Goal: Task Accomplishment & Management: Use online tool/utility

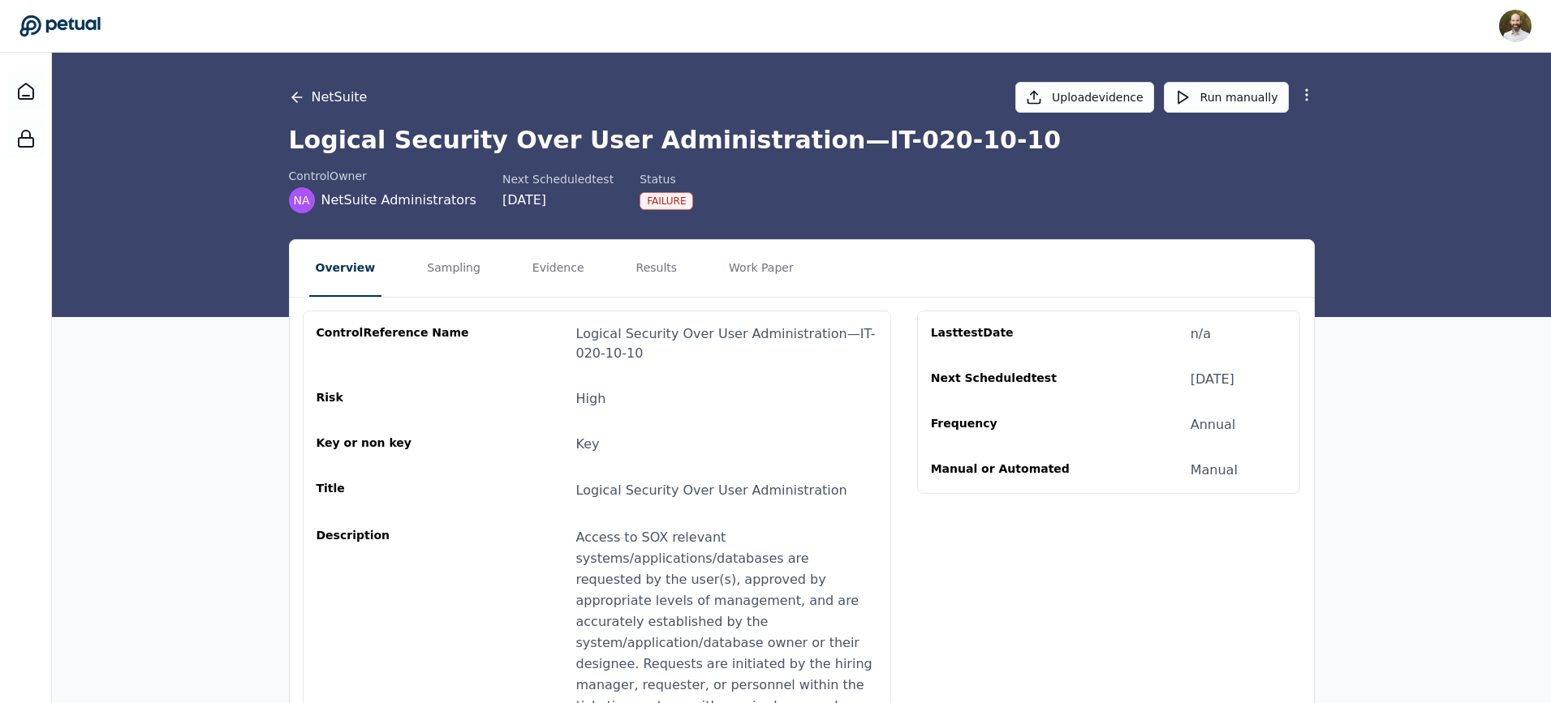
click at [292, 99] on icon at bounding box center [297, 97] width 16 height 16
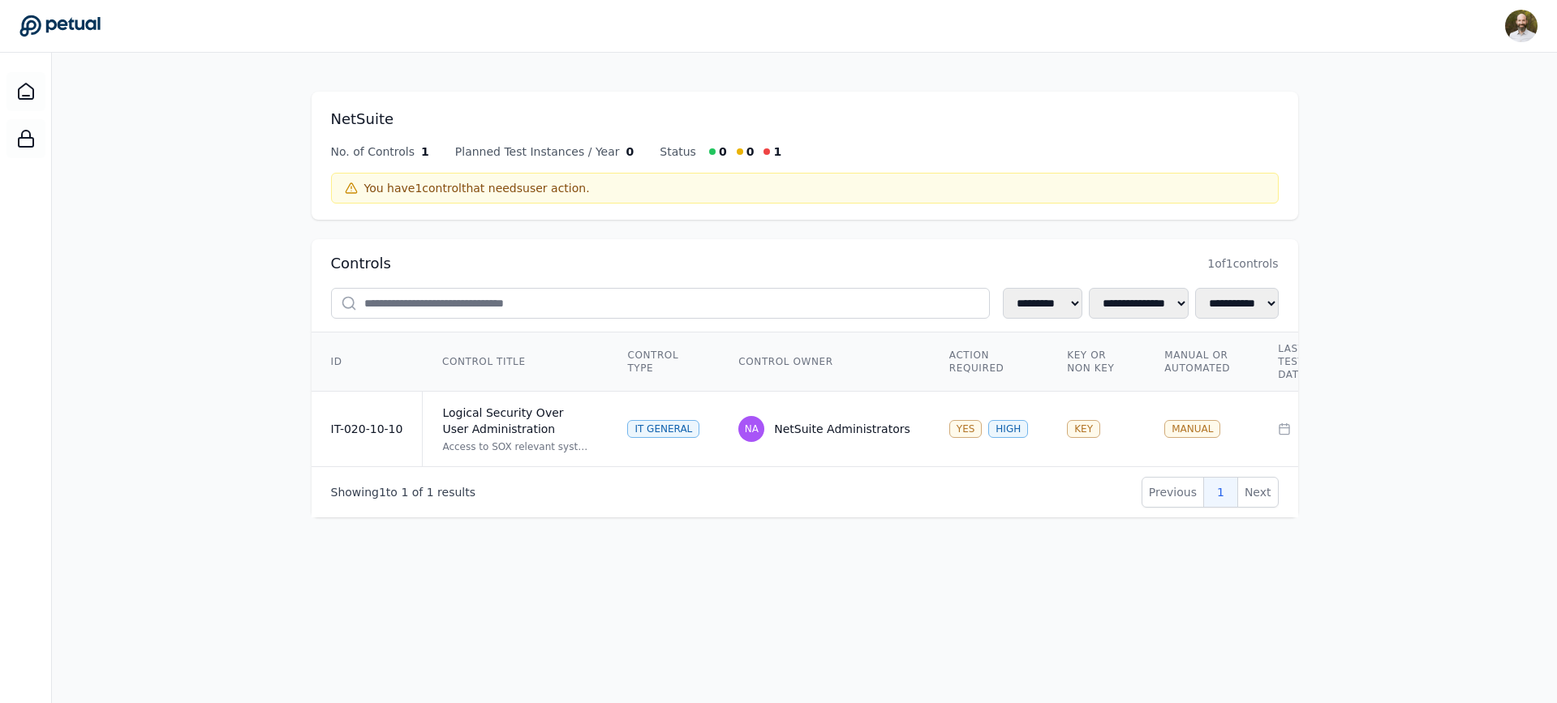
click at [76, 32] on icon at bounding box center [59, 26] width 81 height 23
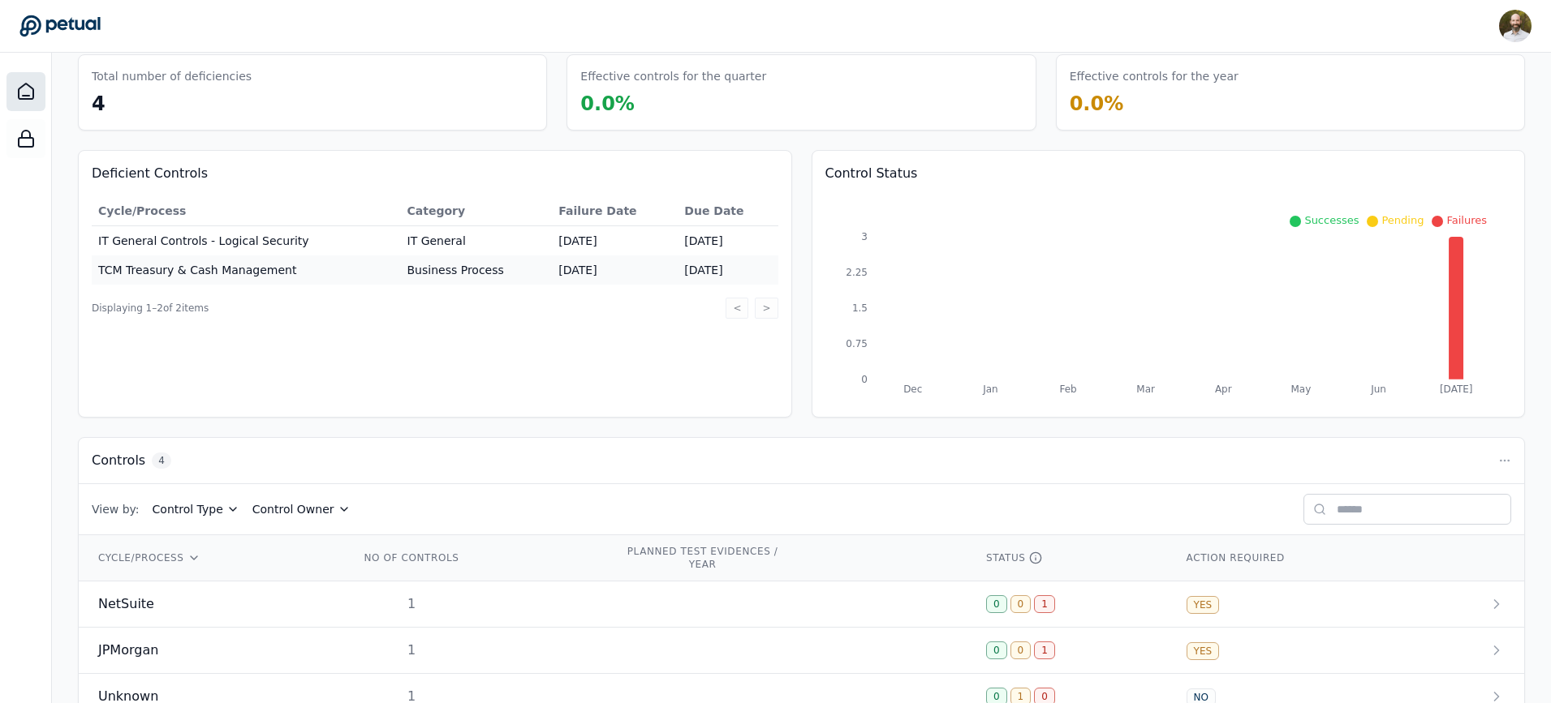
scroll to position [166, 0]
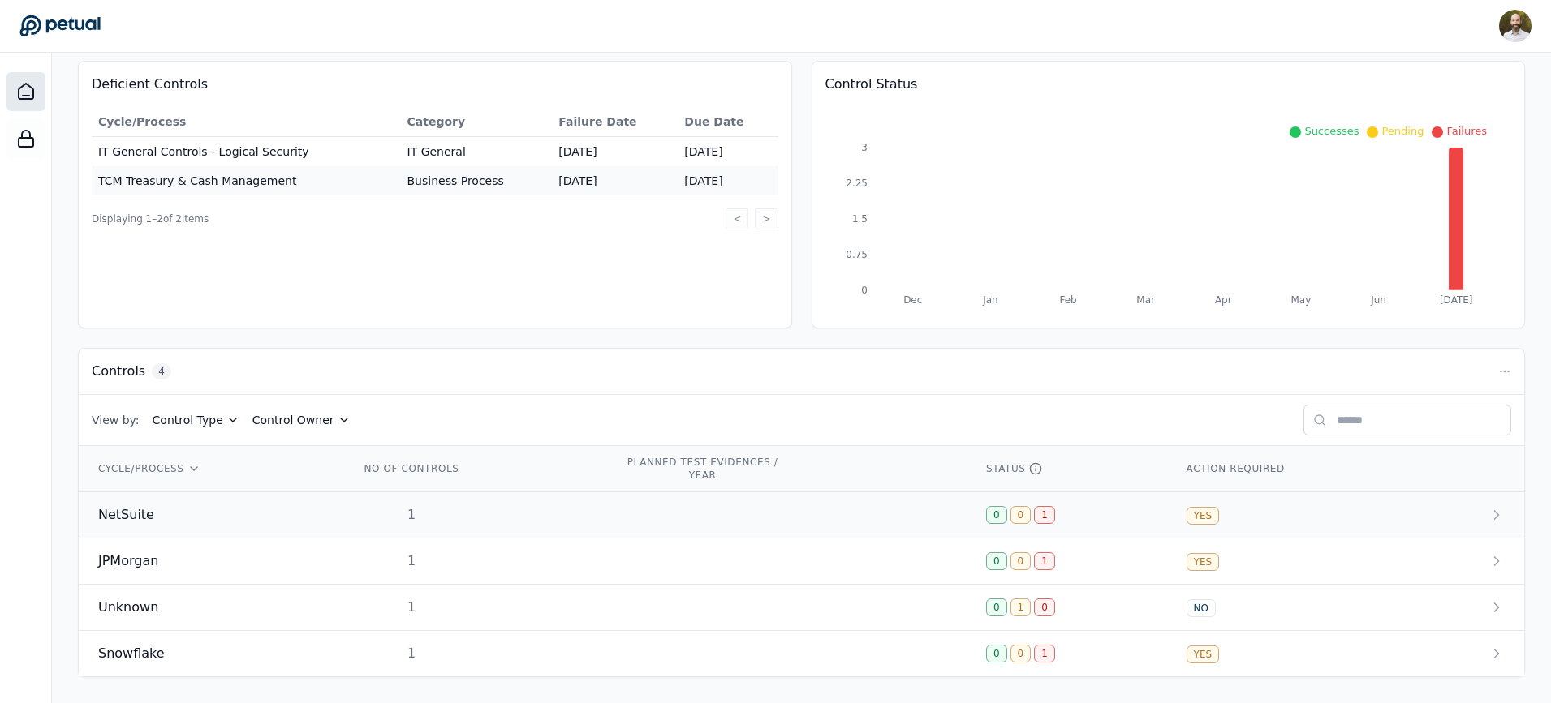
click at [722, 510] on td at bounding box center [785, 516] width 361 height 46
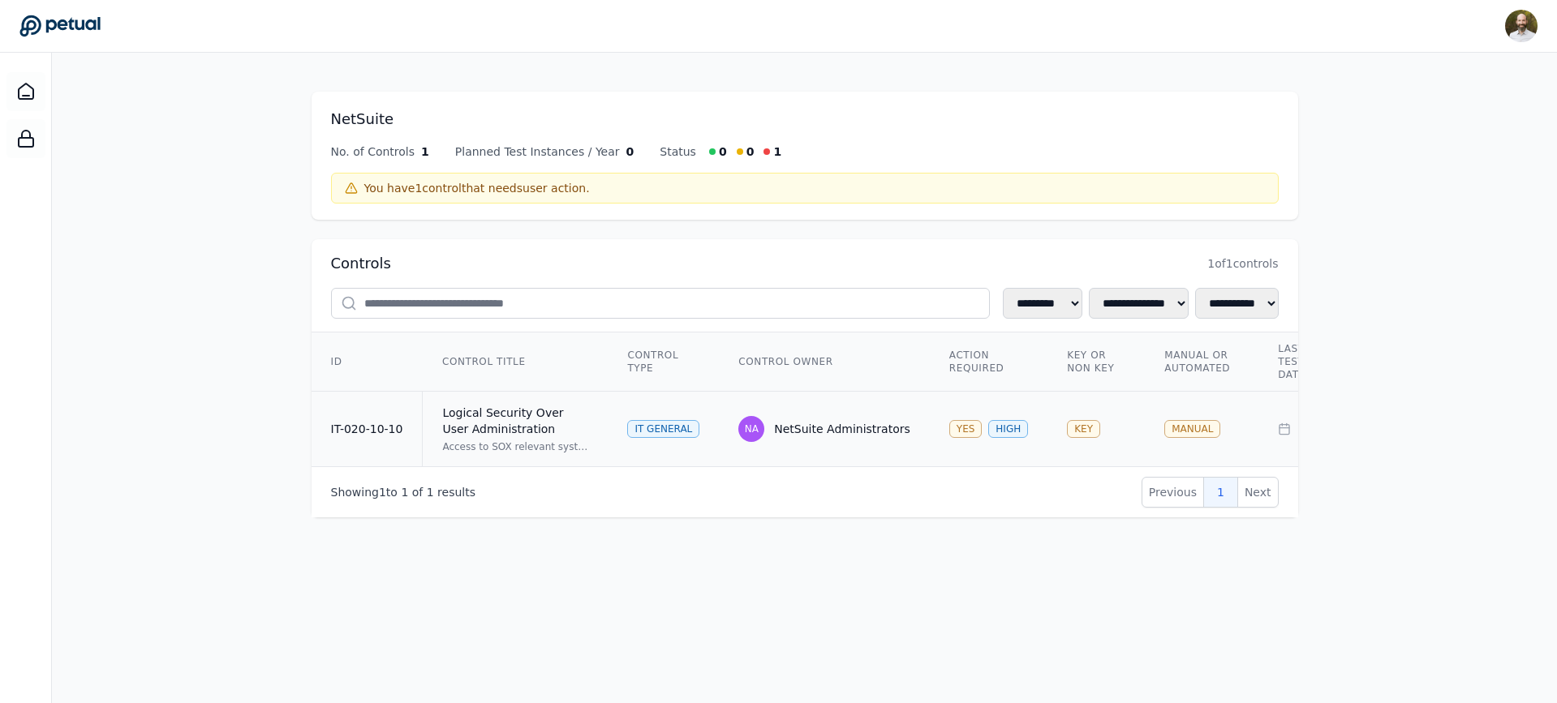
click at [812, 407] on td "NA NetSuite Administrators" at bounding box center [824, 429] width 211 height 75
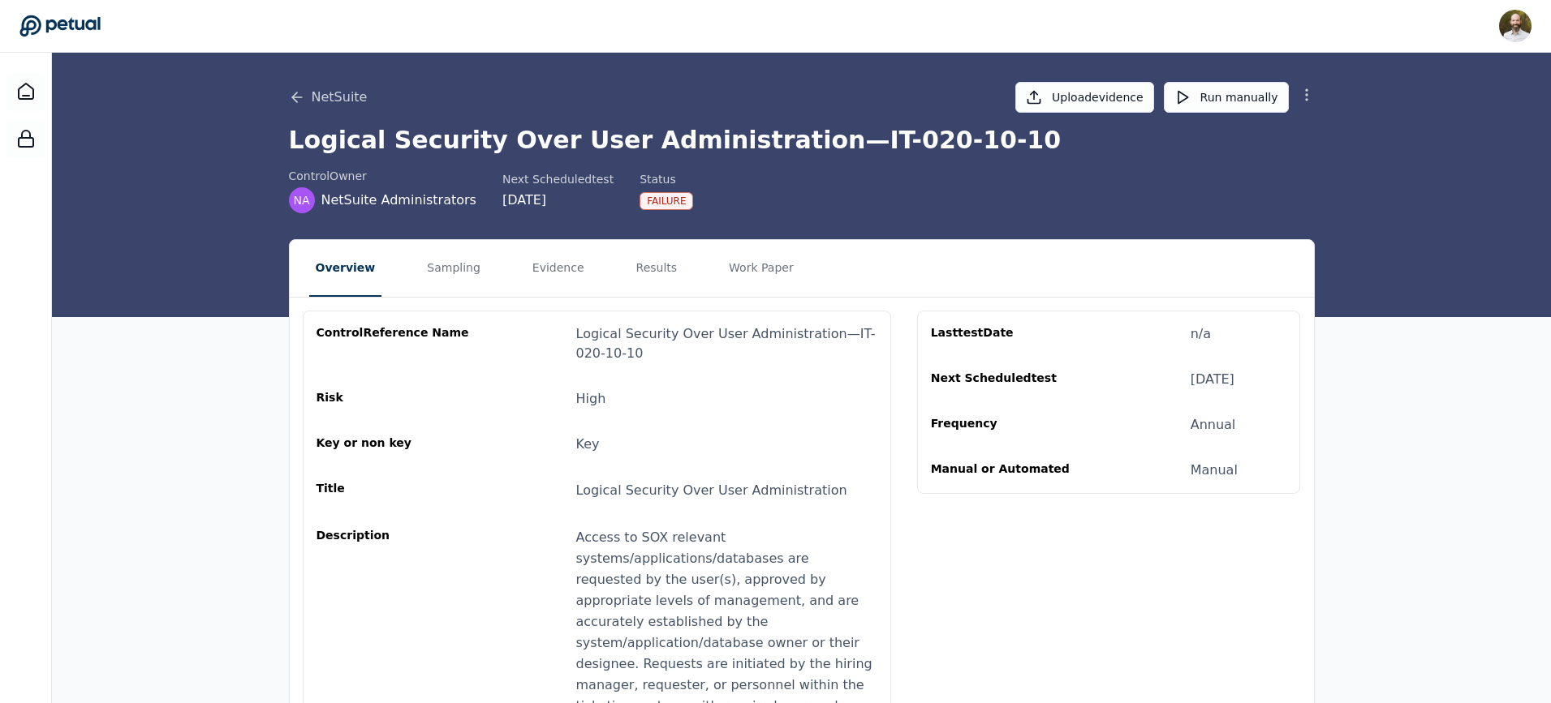
click at [1305, 97] on icon at bounding box center [1306, 95] width 16 height 16
click at [1237, 164] on button "Remove control" at bounding box center [1248, 162] width 131 height 29
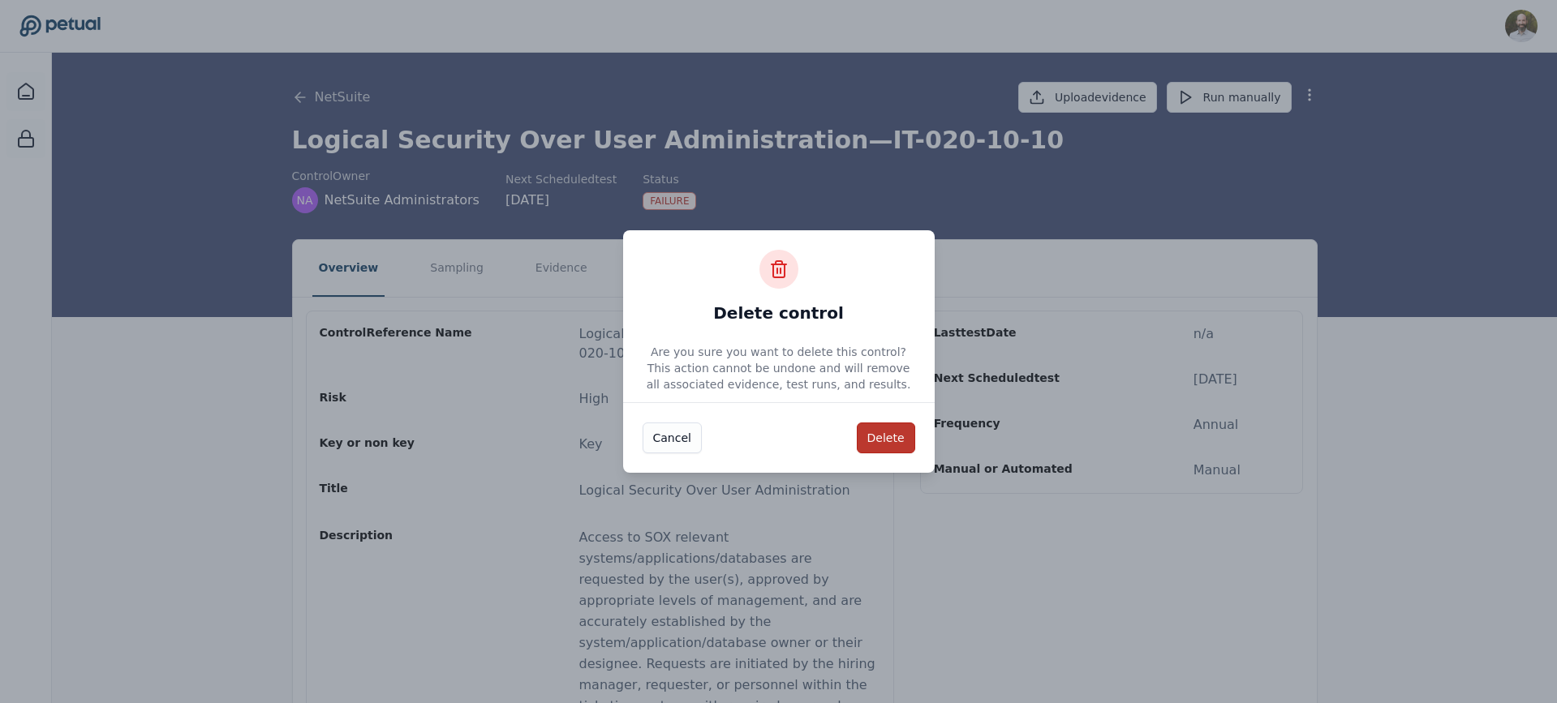
click at [888, 437] on button "Delete" at bounding box center [886, 438] width 58 height 31
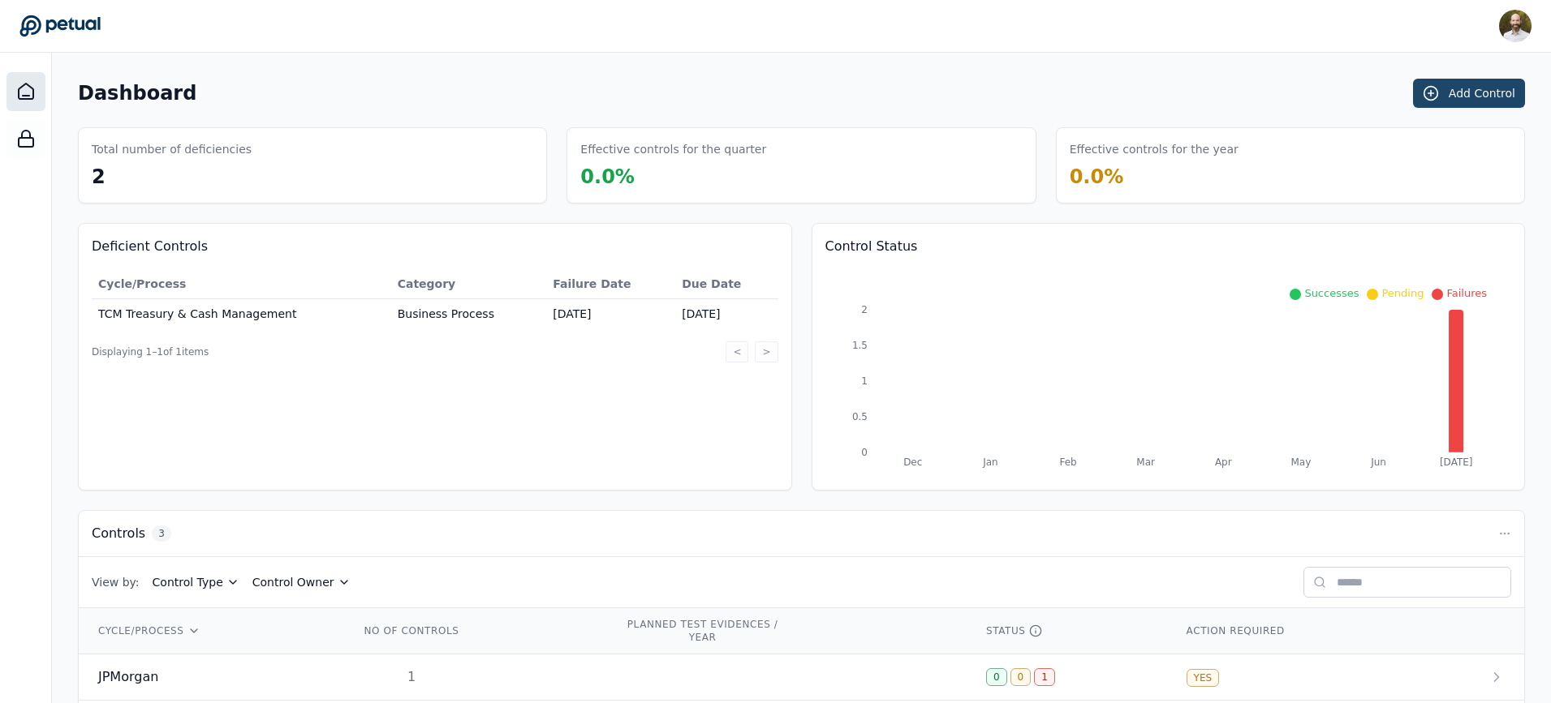
click at [1489, 97] on button "Add Control" at bounding box center [1469, 93] width 112 height 29
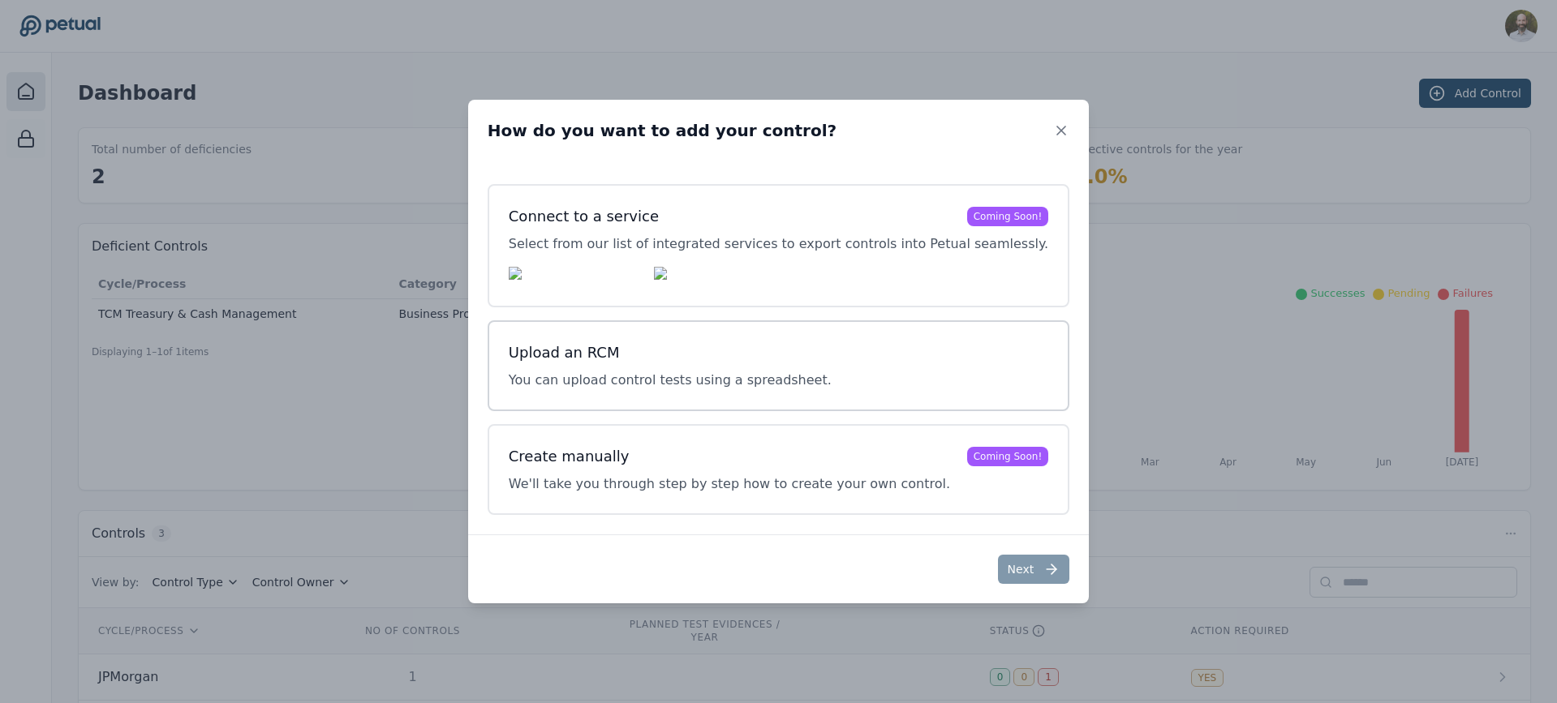
click at [828, 376] on div "Upload an RCM You can upload control tests using a spreadsheet." at bounding box center [779, 366] width 540 height 49
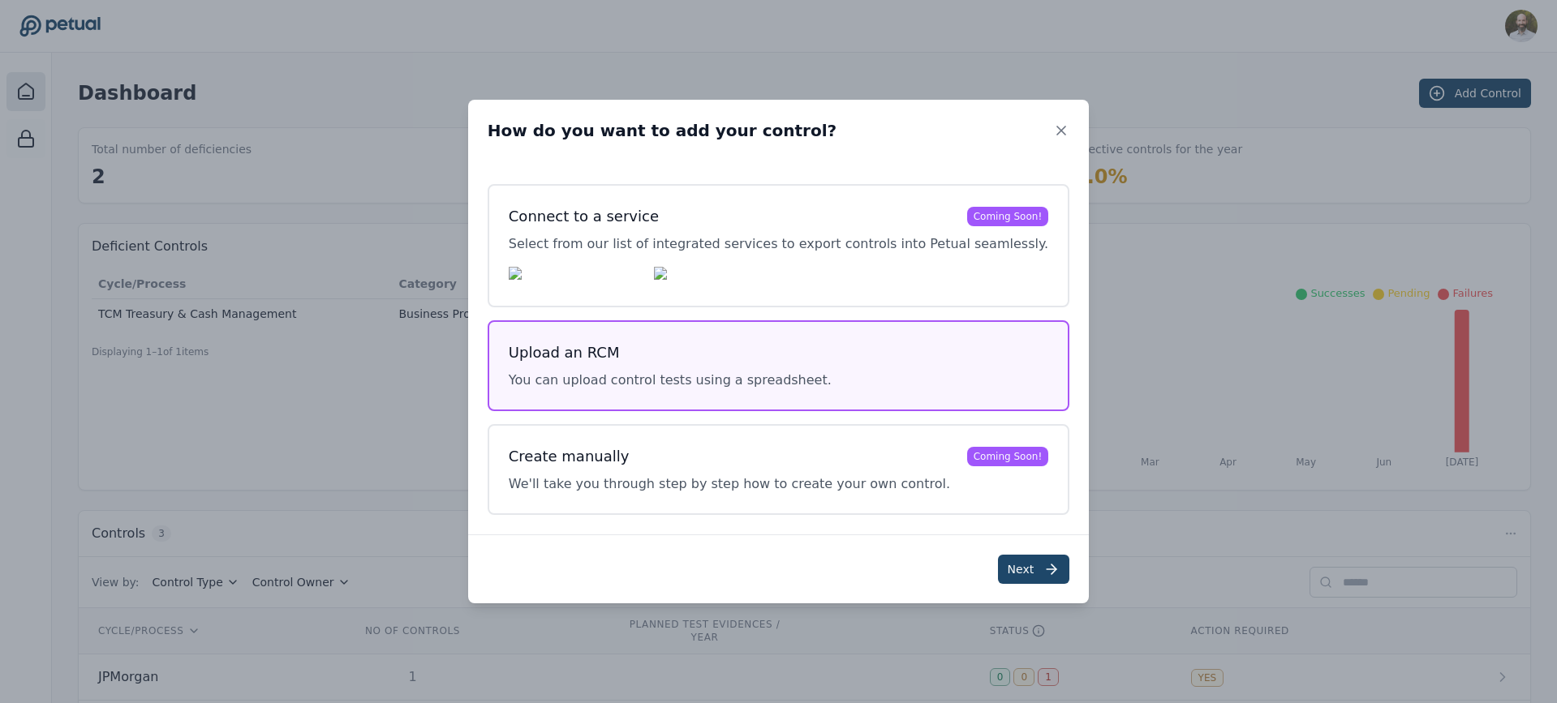
click at [998, 560] on button "Next" at bounding box center [1034, 569] width 72 height 29
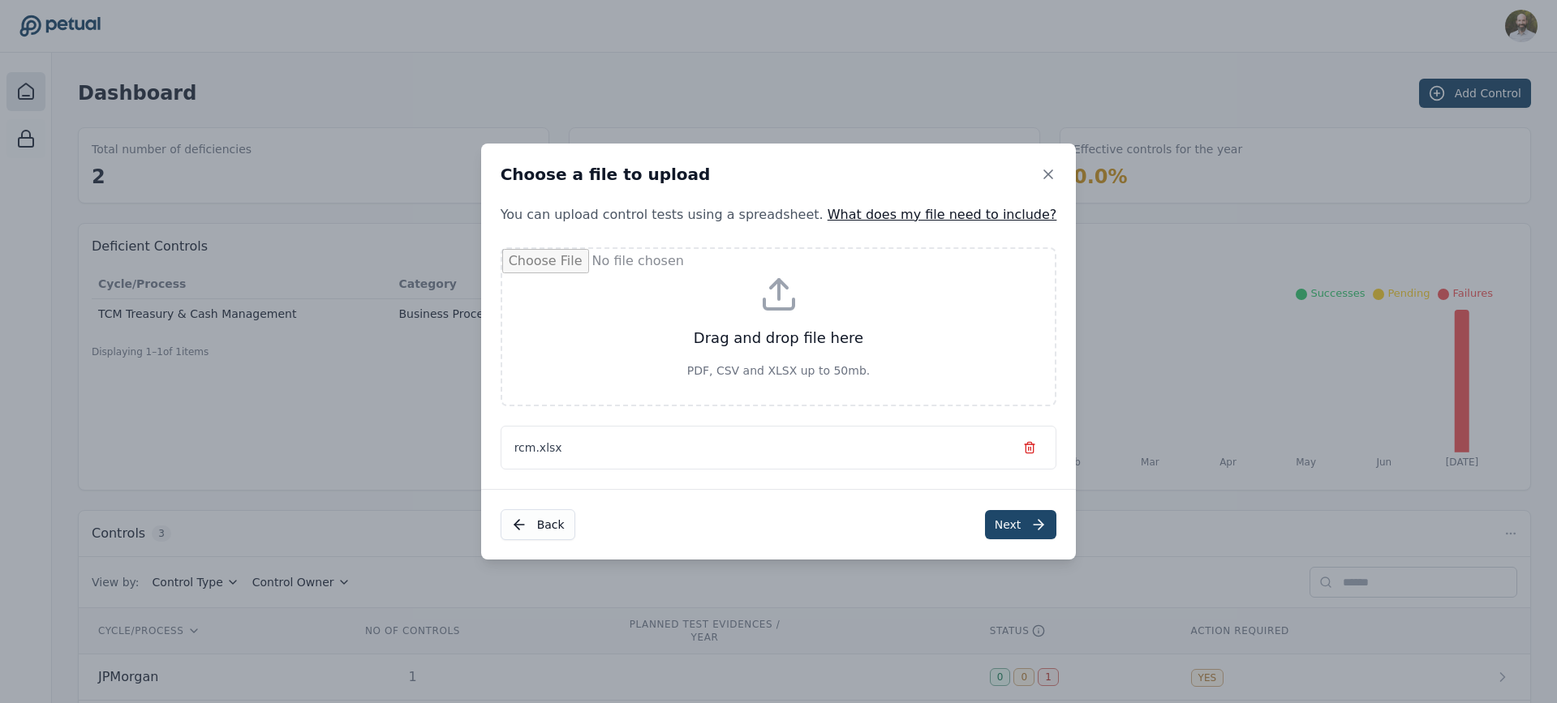
click at [1030, 525] on icon at bounding box center [1038, 525] width 16 height 16
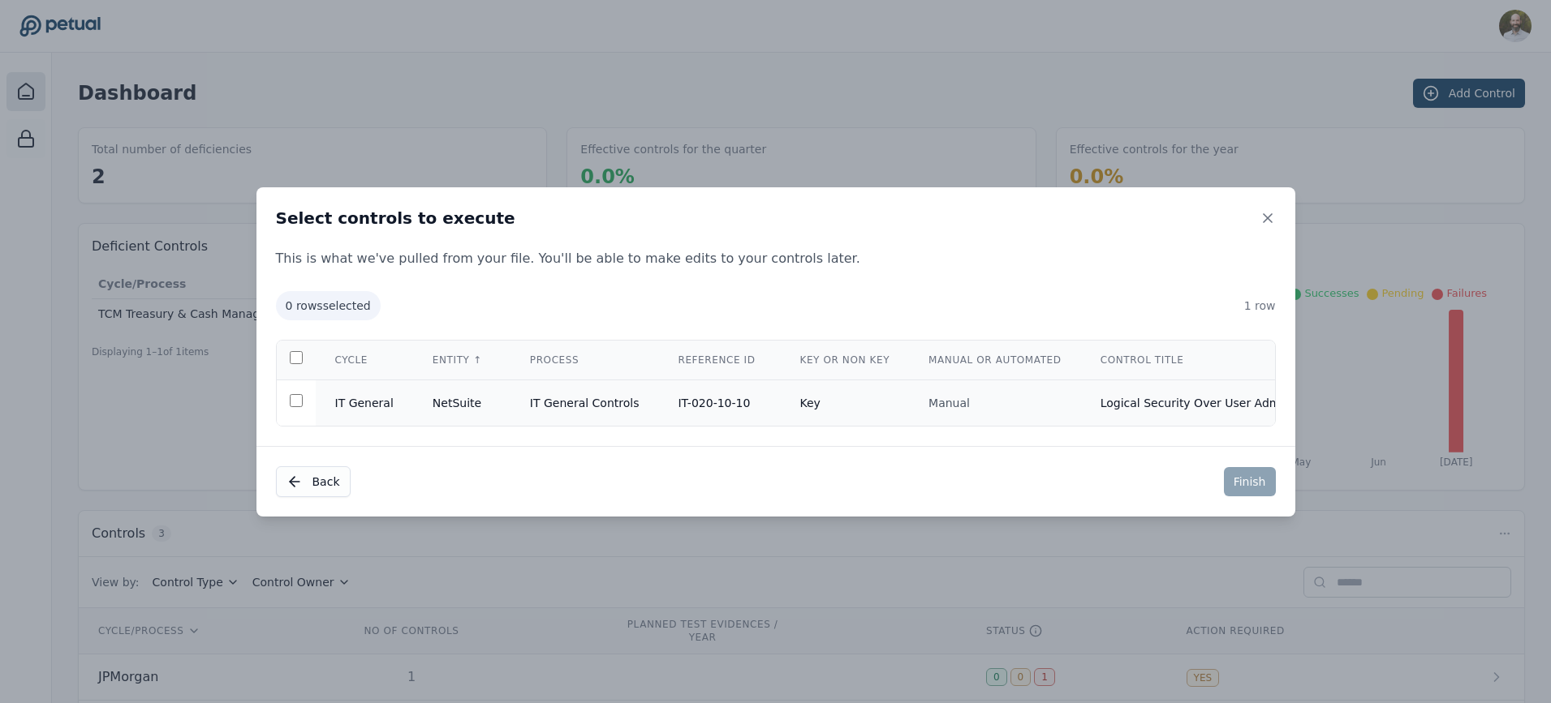
click at [604, 395] on td "IT General Controls" at bounding box center [584, 403] width 148 height 46
click at [1245, 477] on button "Finish" at bounding box center [1250, 481] width 52 height 29
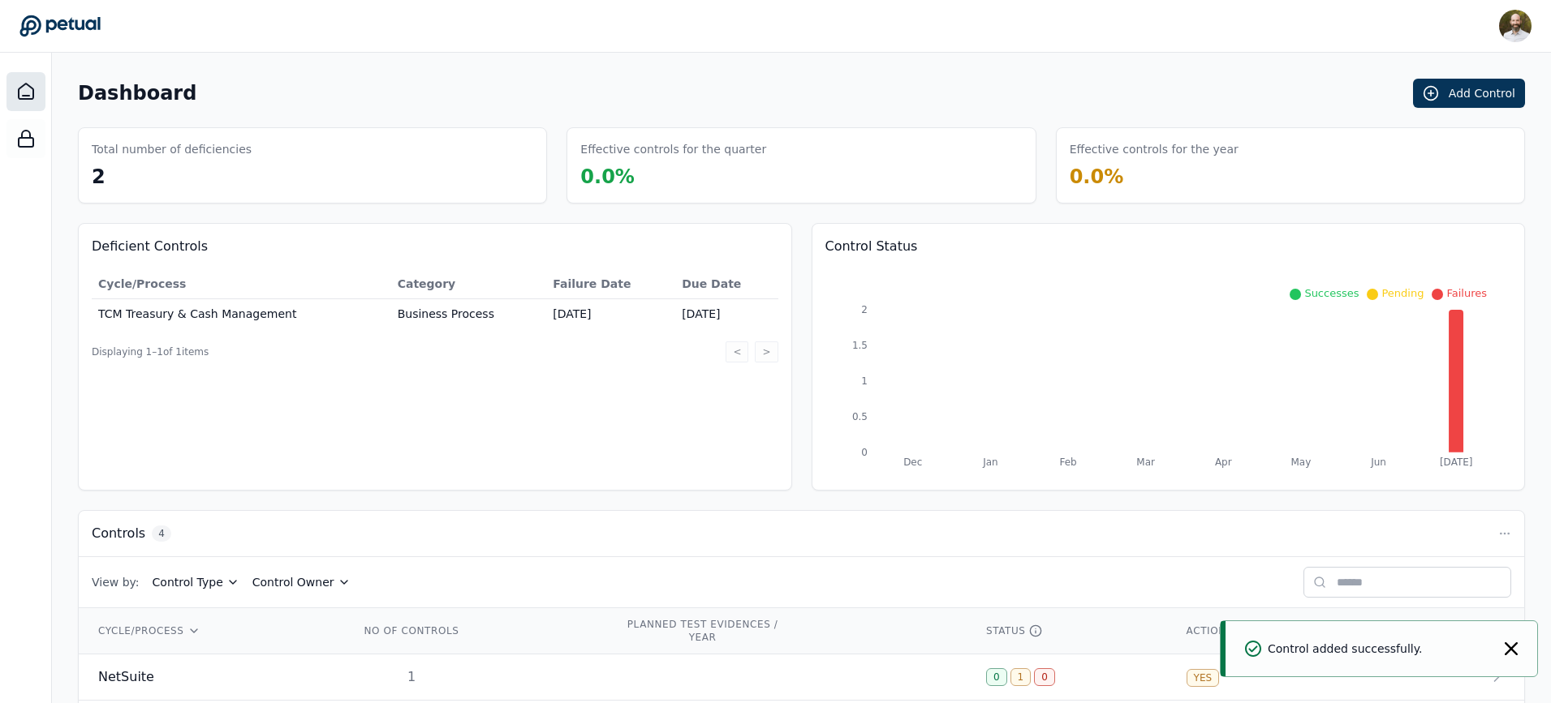
scroll to position [166, 0]
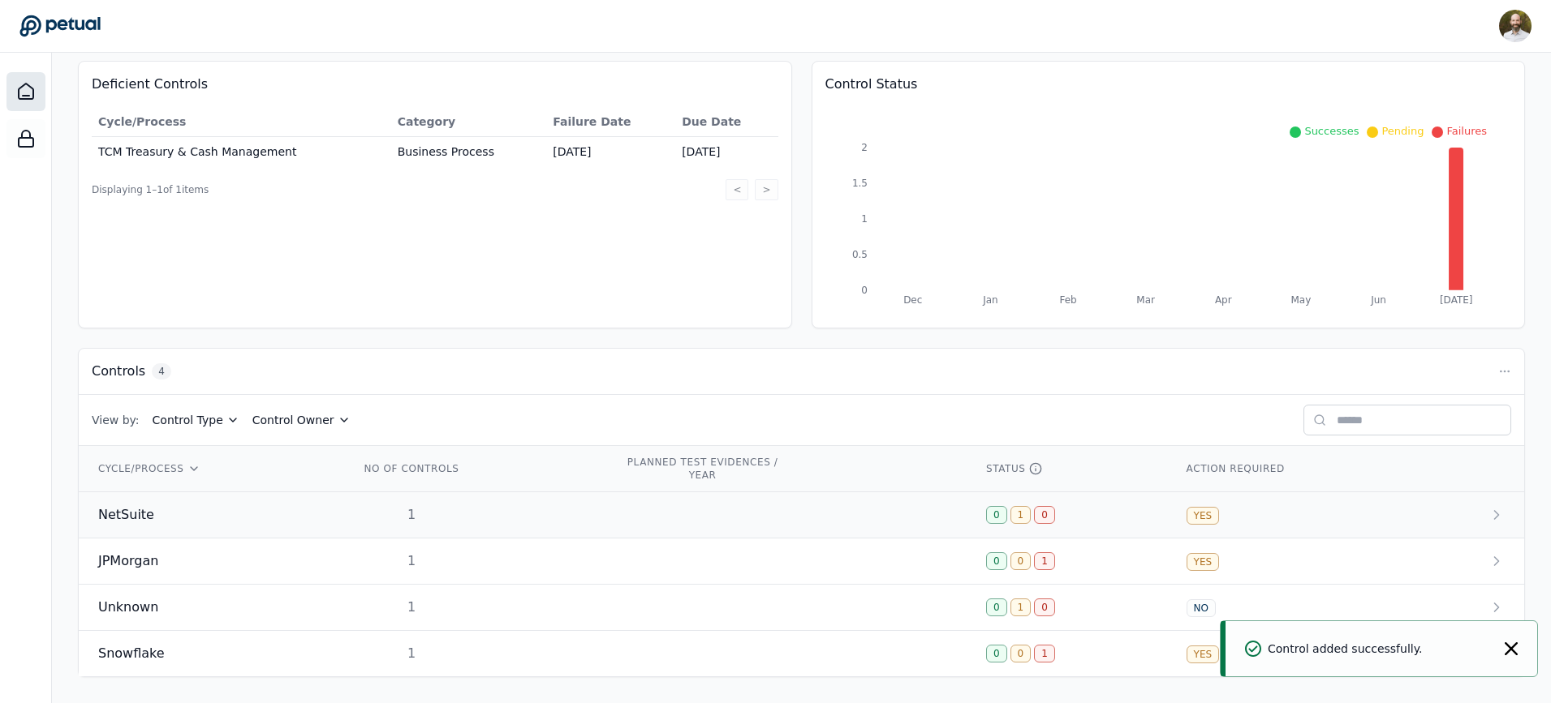
click at [682, 516] on td at bounding box center [785, 516] width 361 height 46
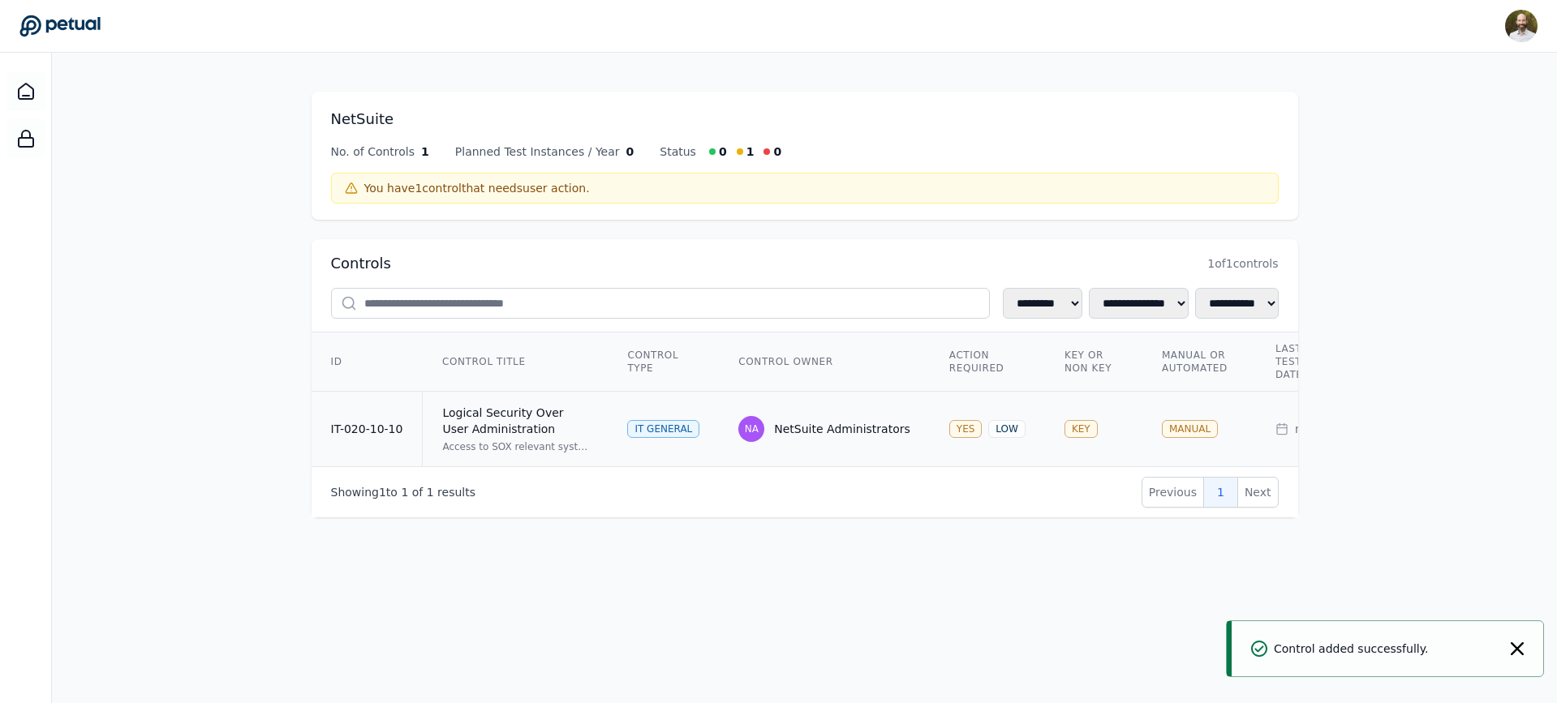
click at [580, 430] on div "Logical Security Over User Administration" at bounding box center [515, 421] width 146 height 32
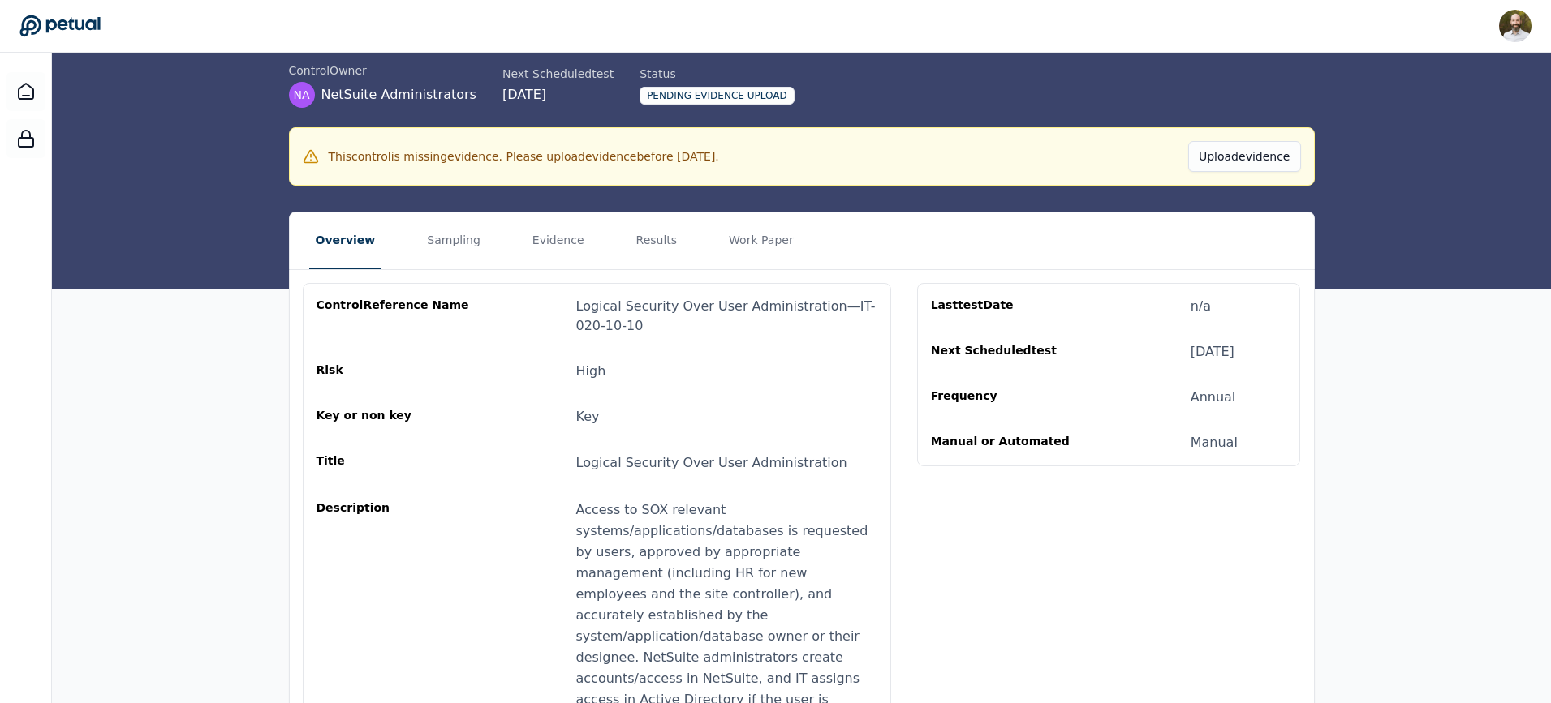
scroll to position [186, 0]
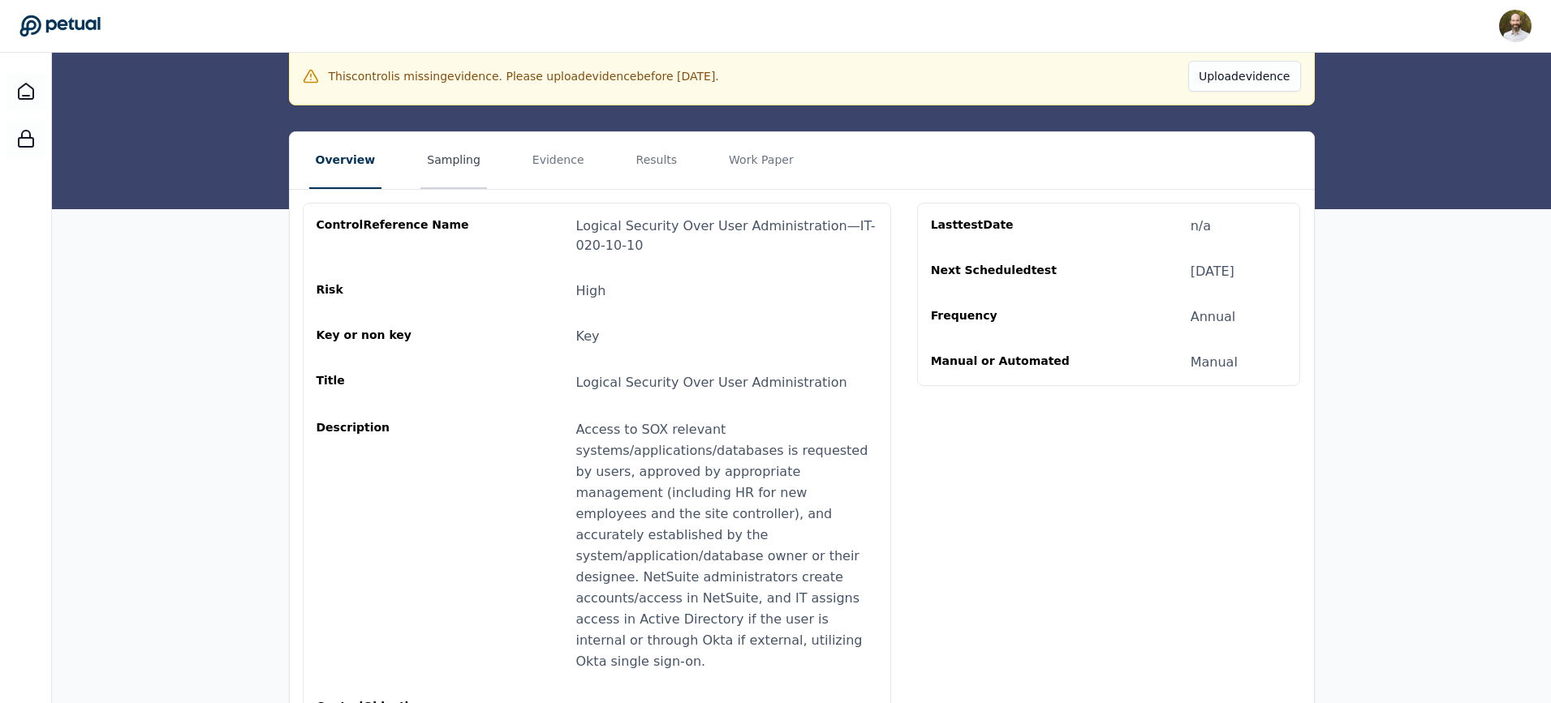
click at [450, 150] on button "Sampling" at bounding box center [453, 160] width 67 height 57
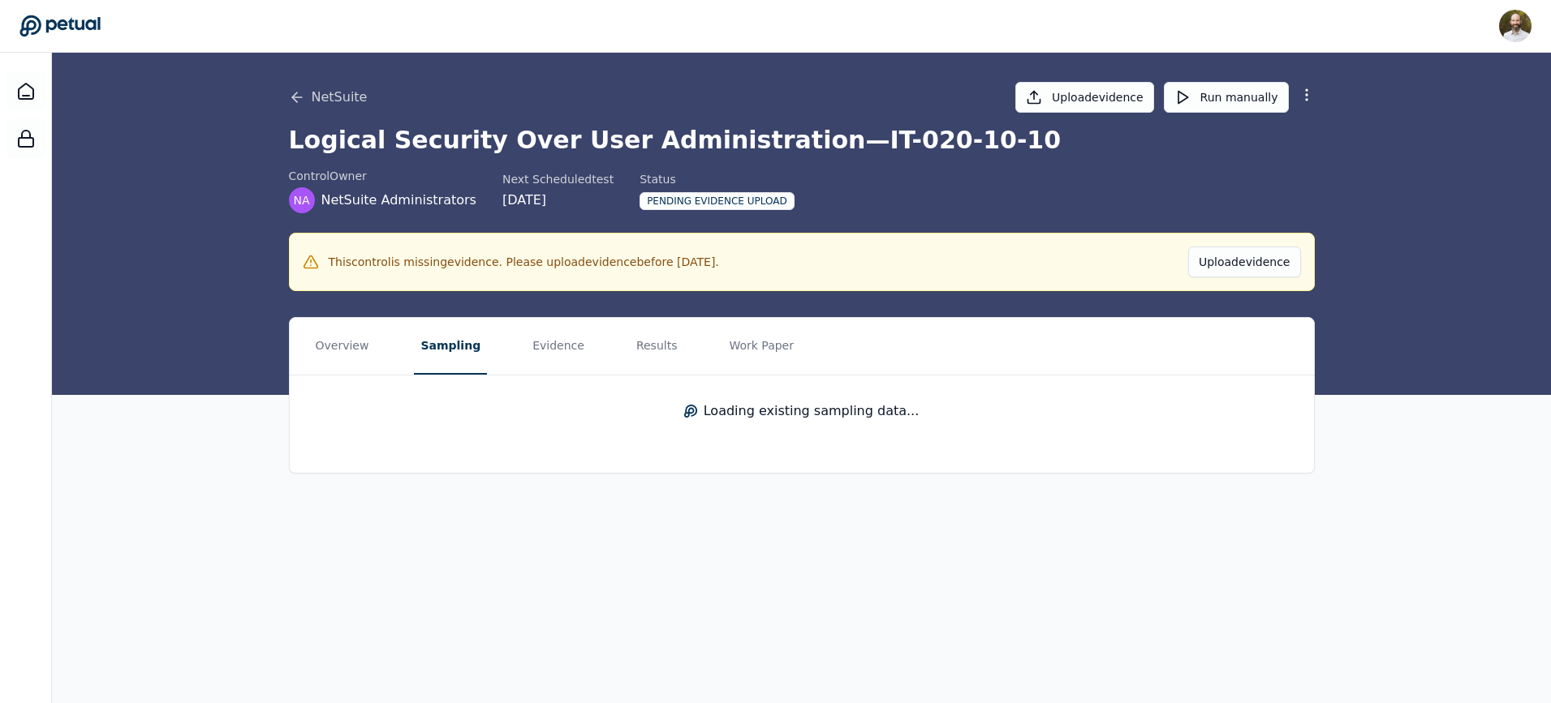
scroll to position [0, 0]
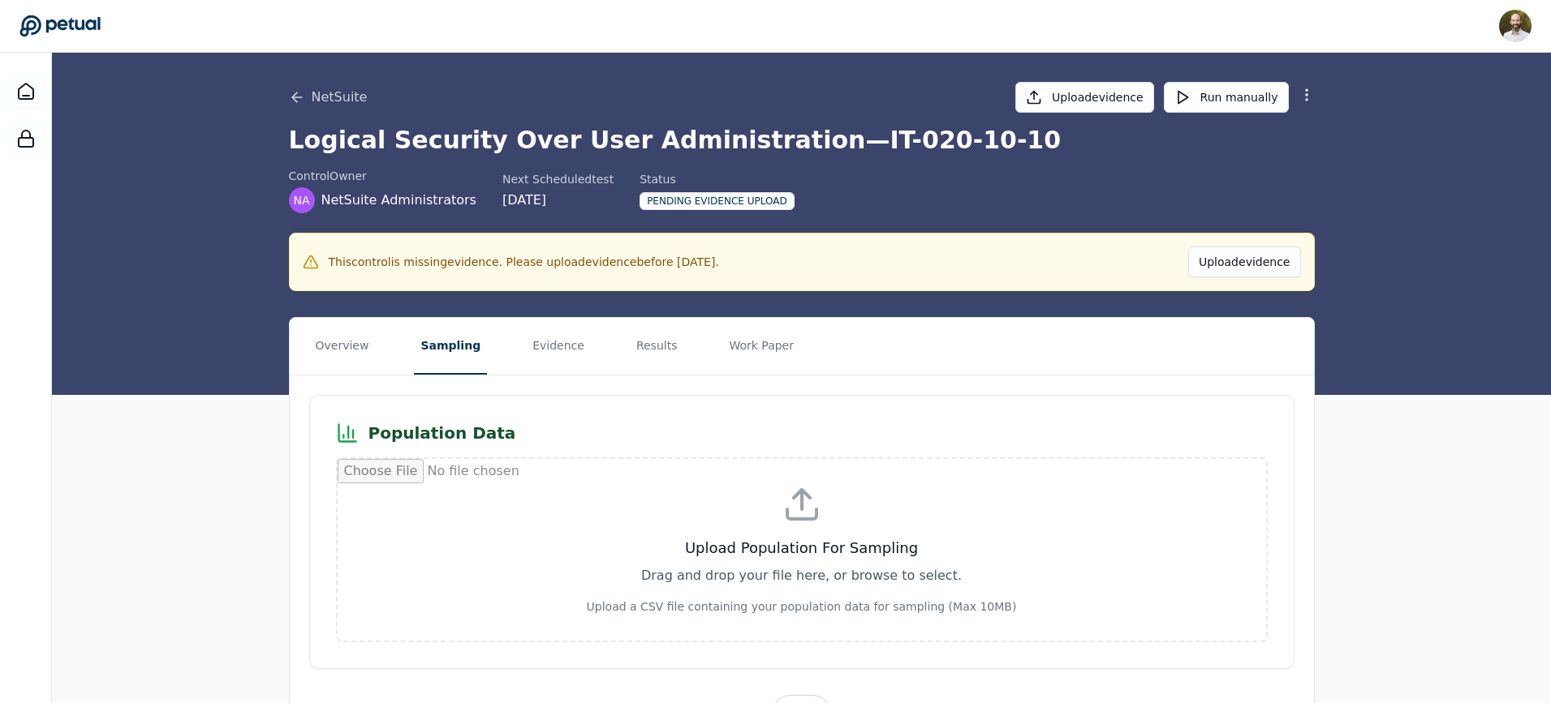
click at [810, 530] on input "file" at bounding box center [802, 550] width 928 height 182
type input "**********"
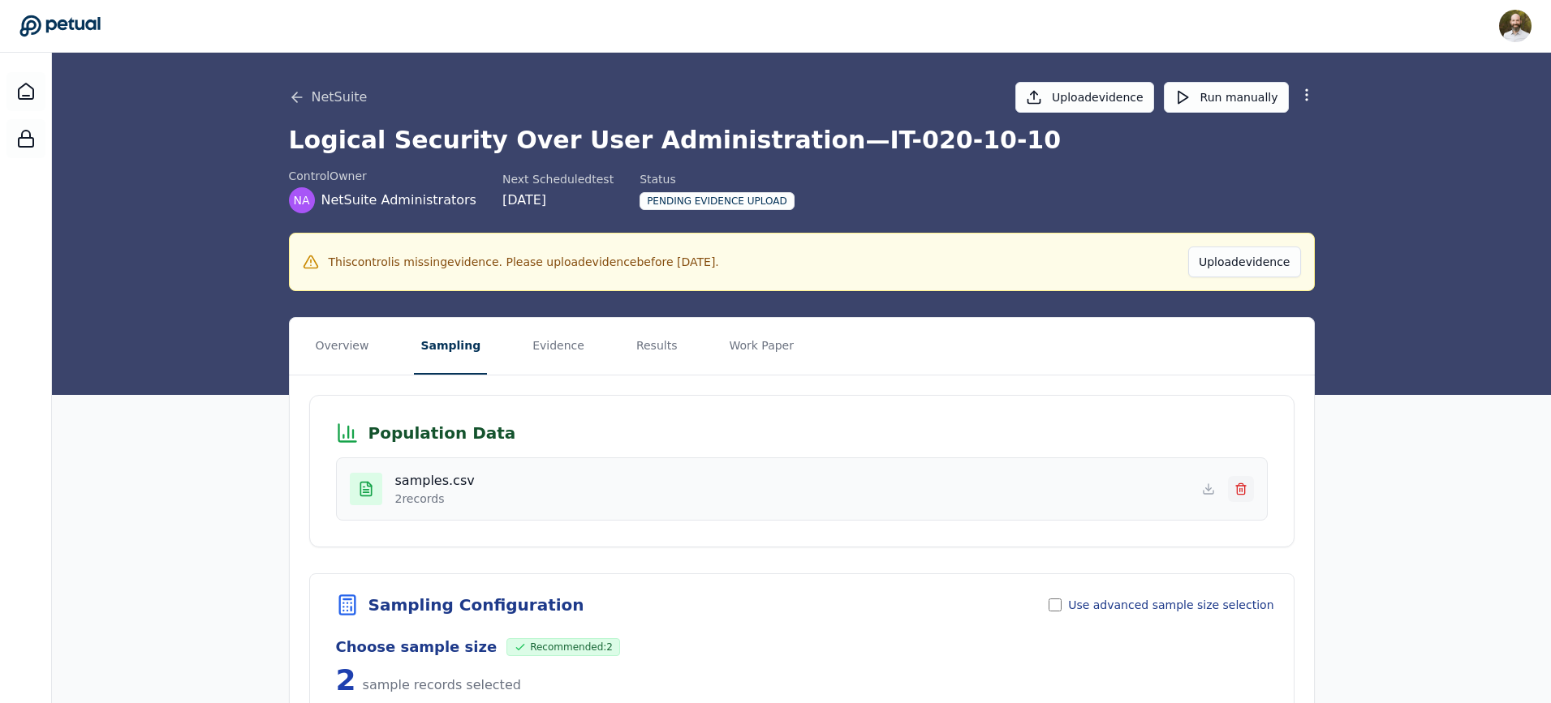
click at [1240, 489] on icon at bounding box center [1240, 490] width 7 height 9
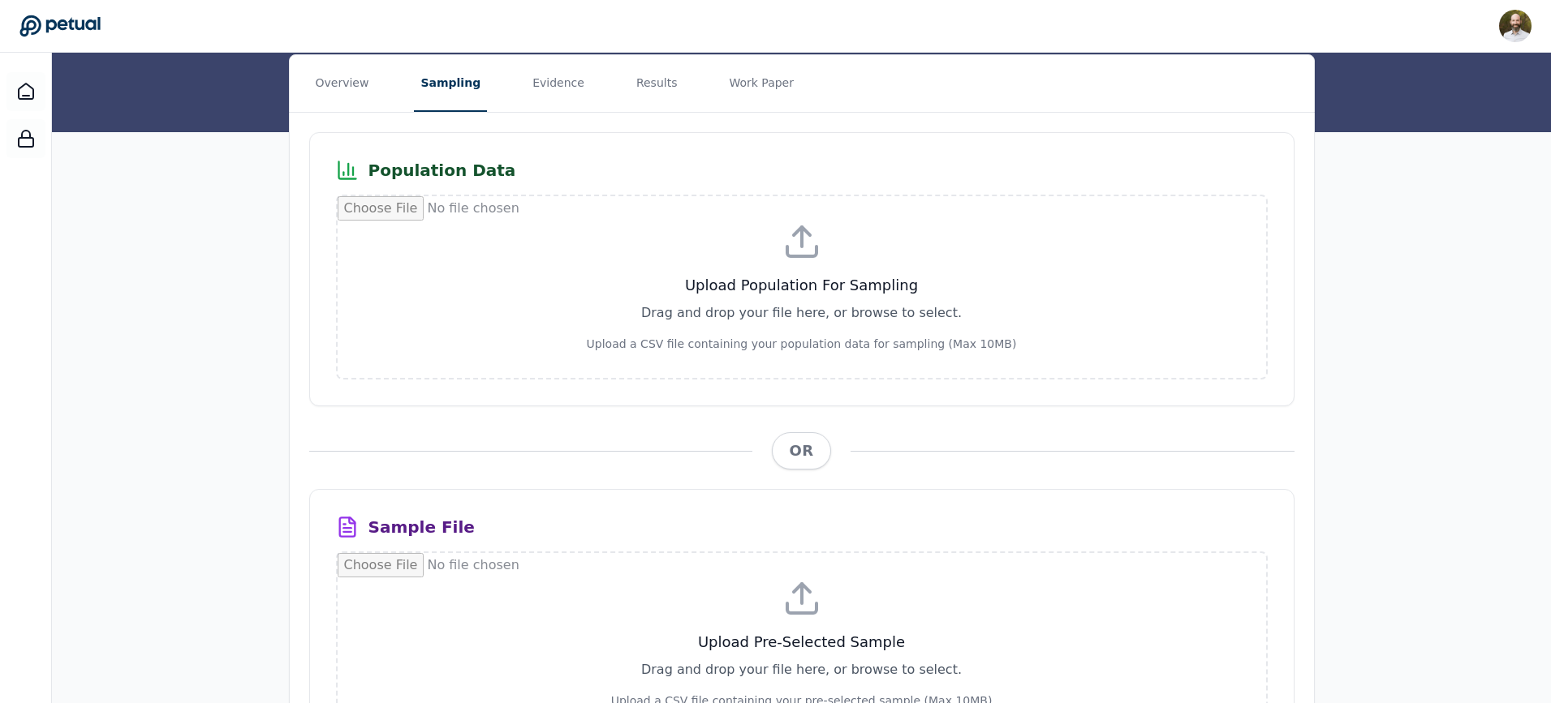
scroll to position [394, 0]
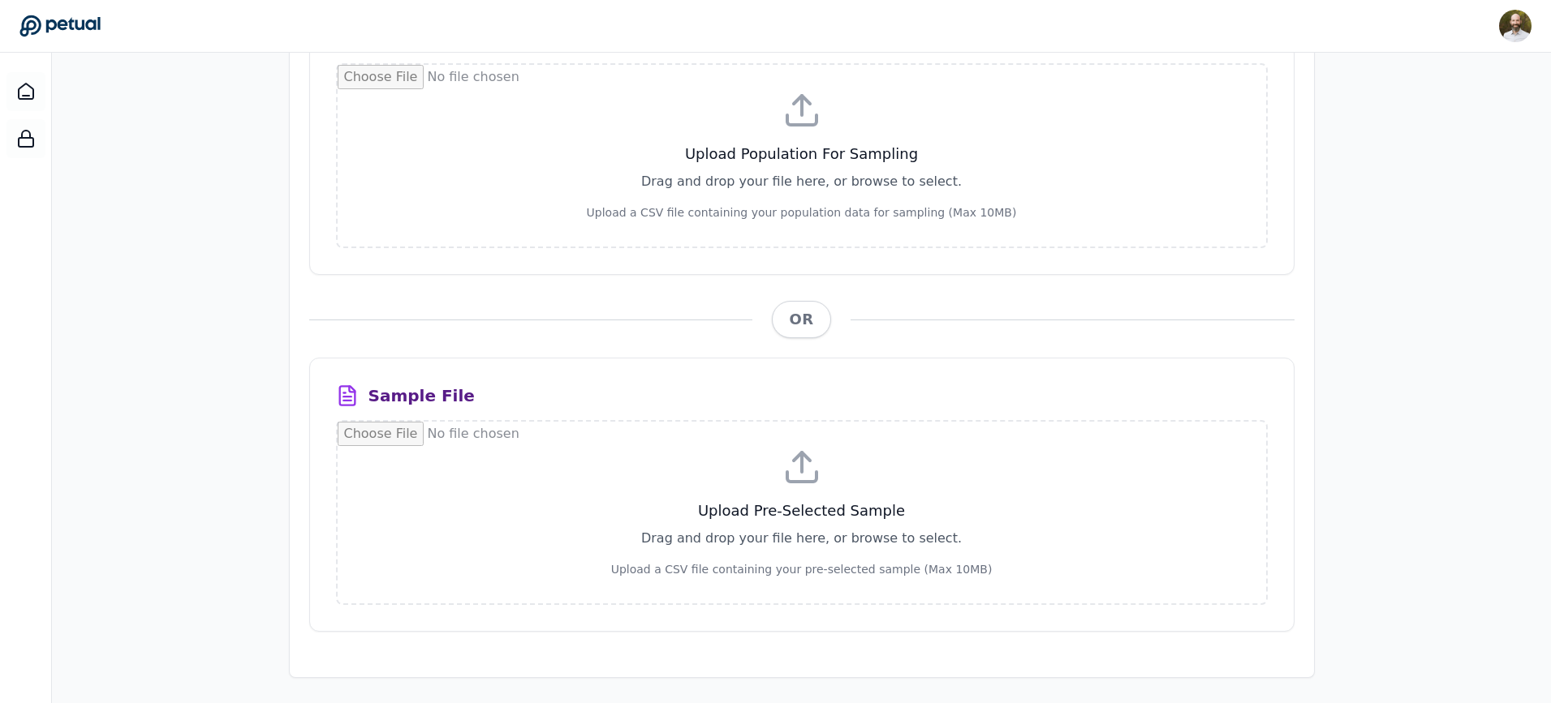
click at [812, 510] on input "file" at bounding box center [802, 513] width 928 height 182
type input "**********"
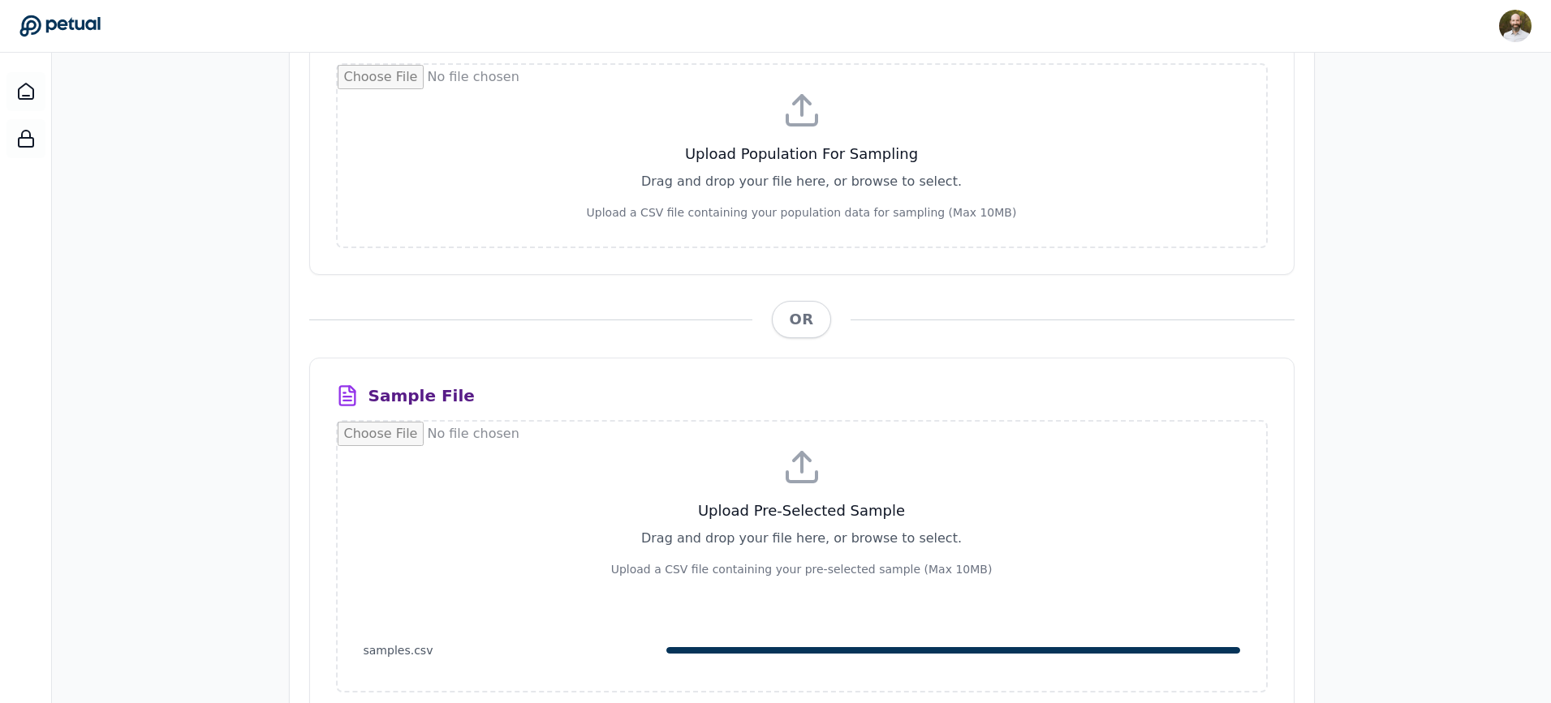
scroll to position [0, 0]
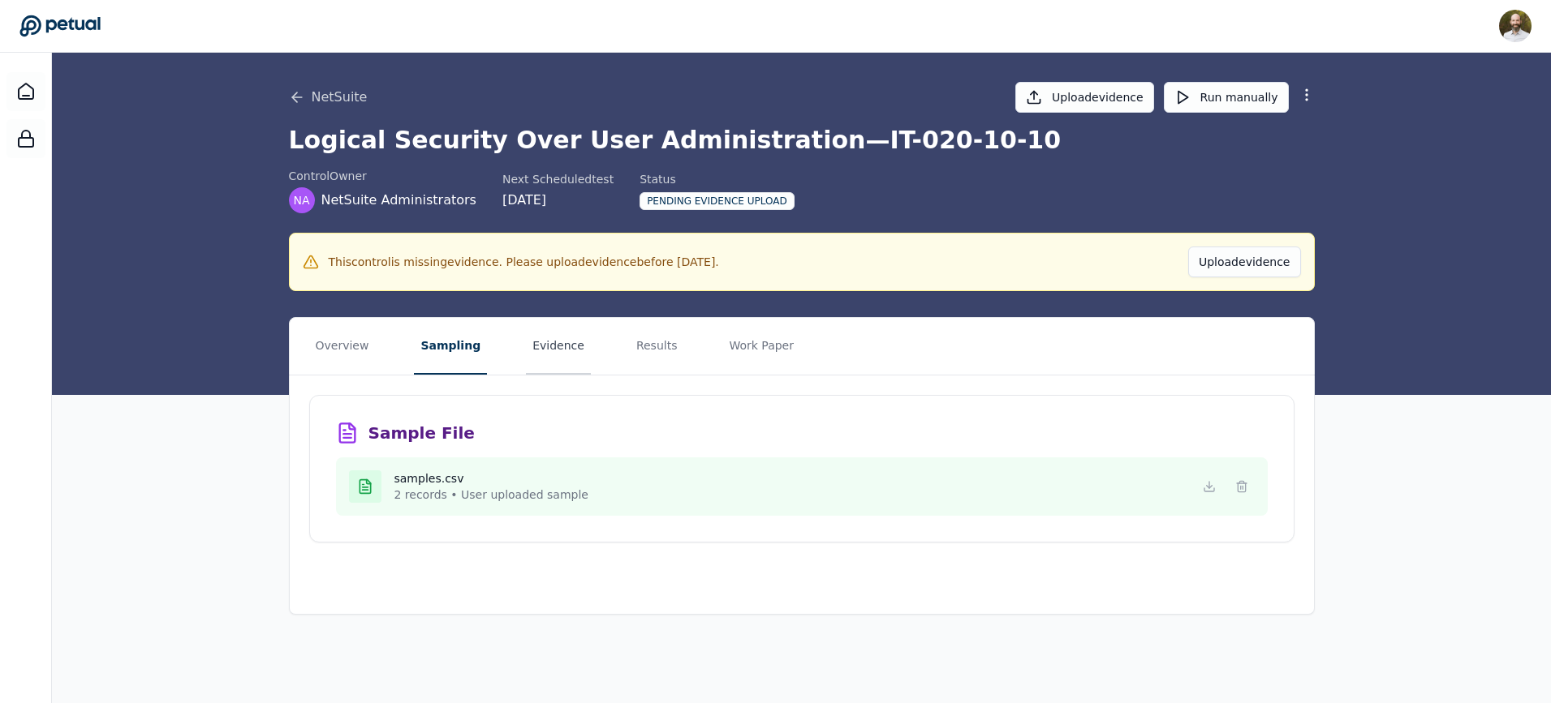
click at [542, 344] on button "Evidence" at bounding box center [558, 346] width 65 height 57
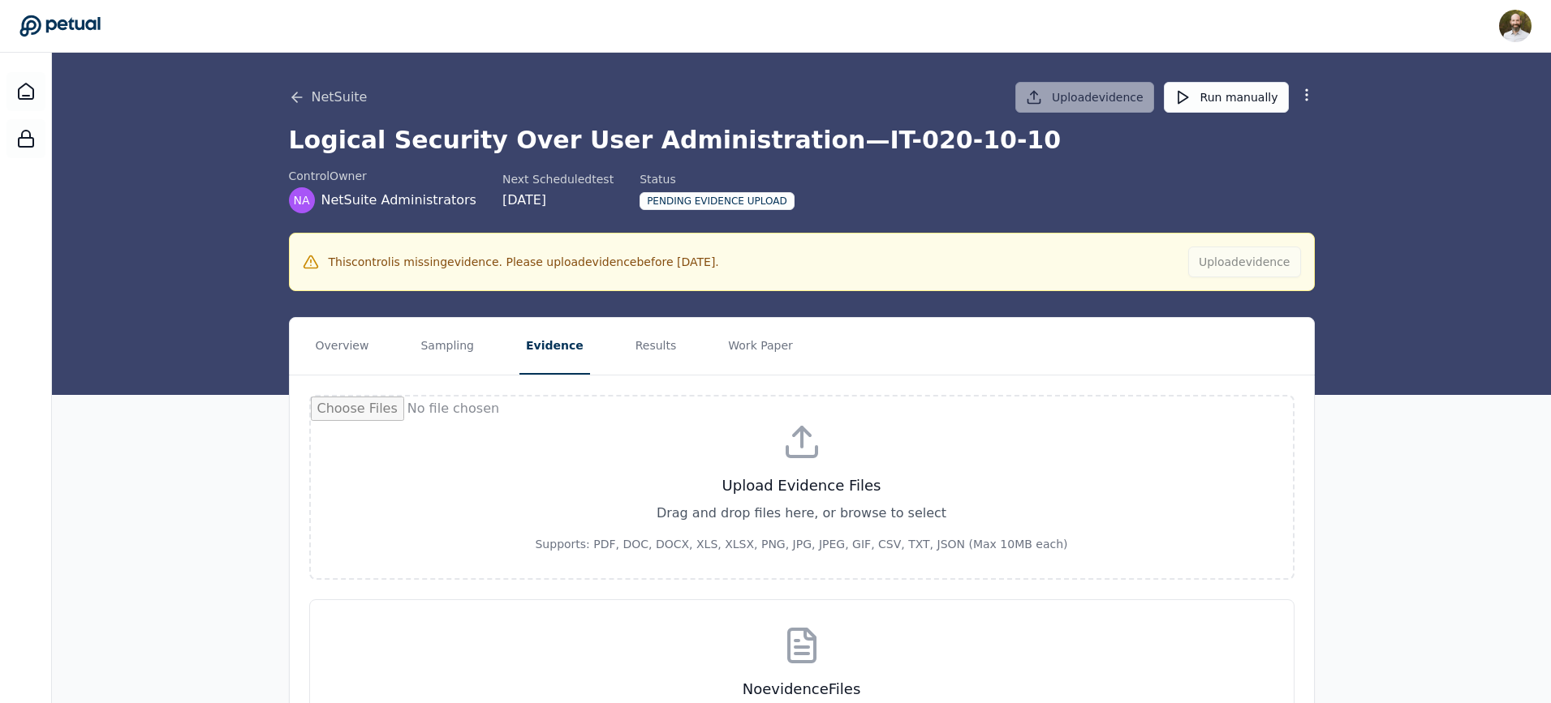
click at [820, 463] on input "file" at bounding box center [802, 488] width 982 height 182
type input "**********"
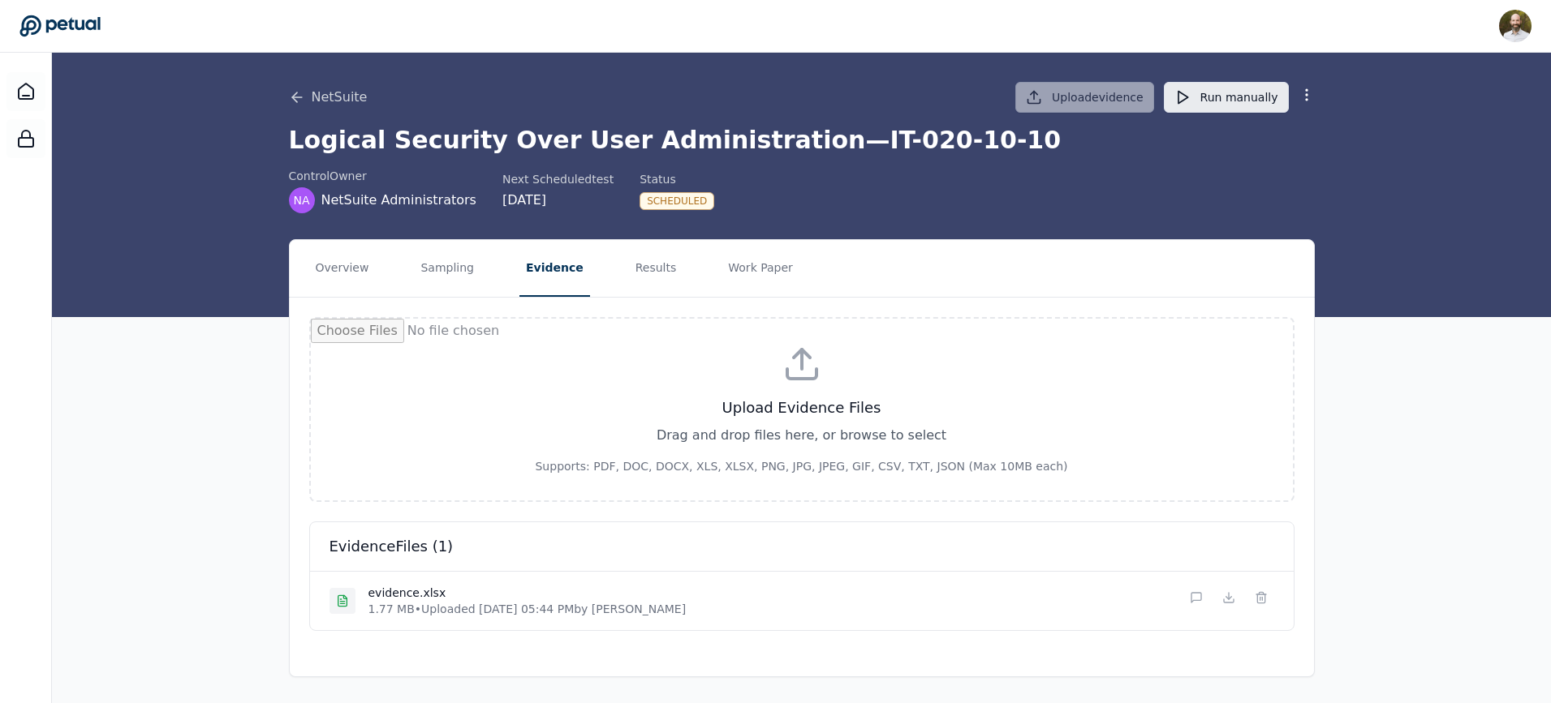
click at [1226, 103] on button "Run manually" at bounding box center [1226, 97] width 125 height 31
